Goal: Information Seeking & Learning: Learn about a topic

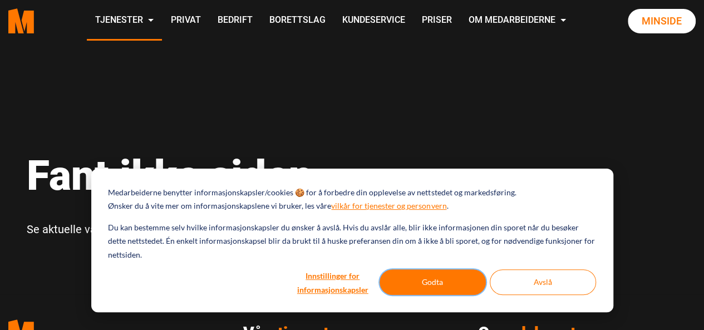
click at [427, 280] on button "Godta" at bounding box center [432, 282] width 106 height 26
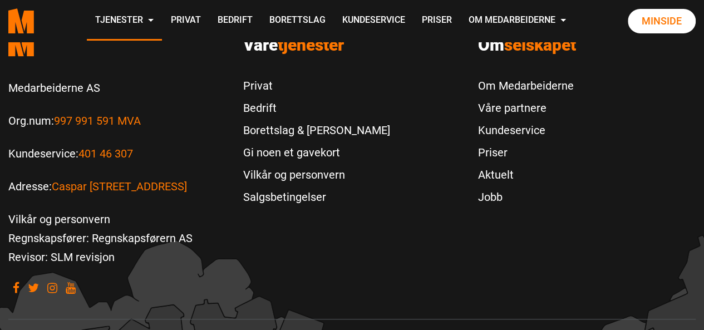
scroll to position [305, 0]
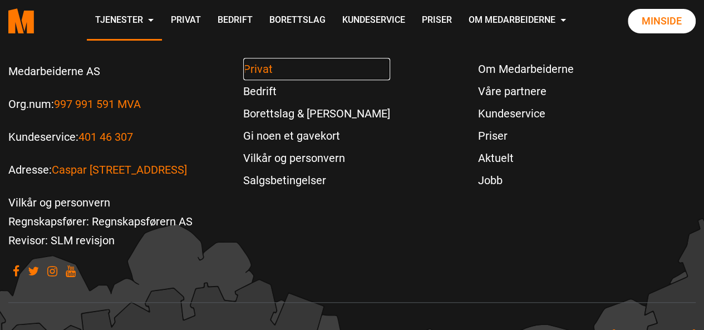
click at [260, 70] on link "Privat" at bounding box center [316, 69] width 147 height 22
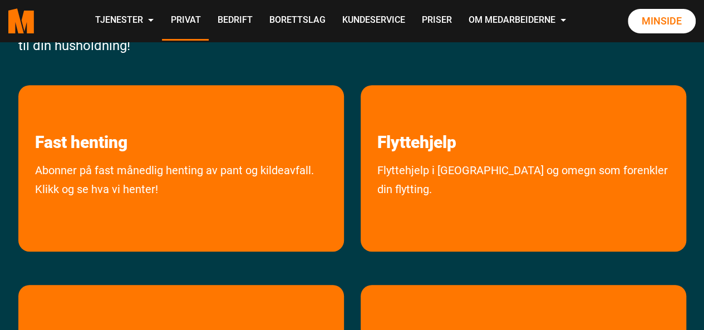
scroll to position [192, 0]
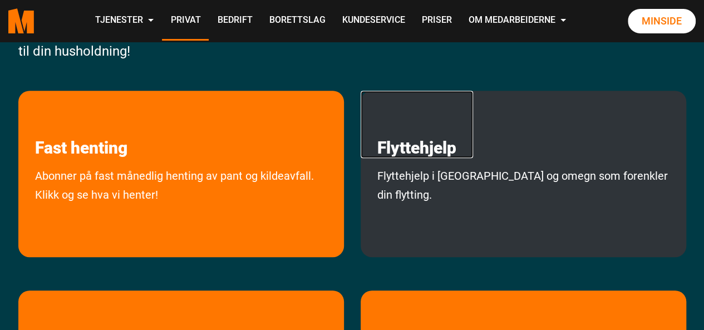
click at [423, 154] on link "Flyttehjelp" at bounding box center [416, 124] width 112 height 67
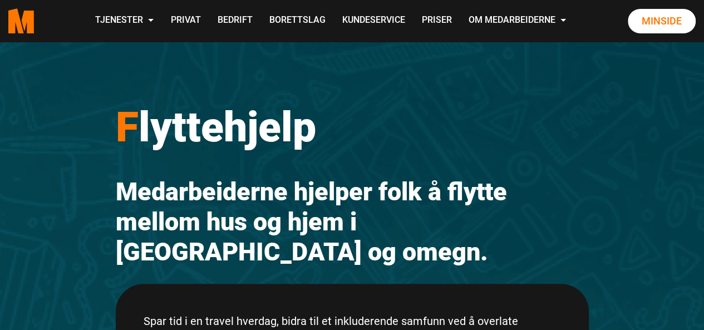
drag, startPoint x: 709, startPoint y: 25, endPoint x: 700, endPoint y: 21, distance: 9.5
click at [403, 123] on h1 "F lyttehjelp" at bounding box center [352, 127] width 473 height 50
